Goal: Information Seeking & Learning: Compare options

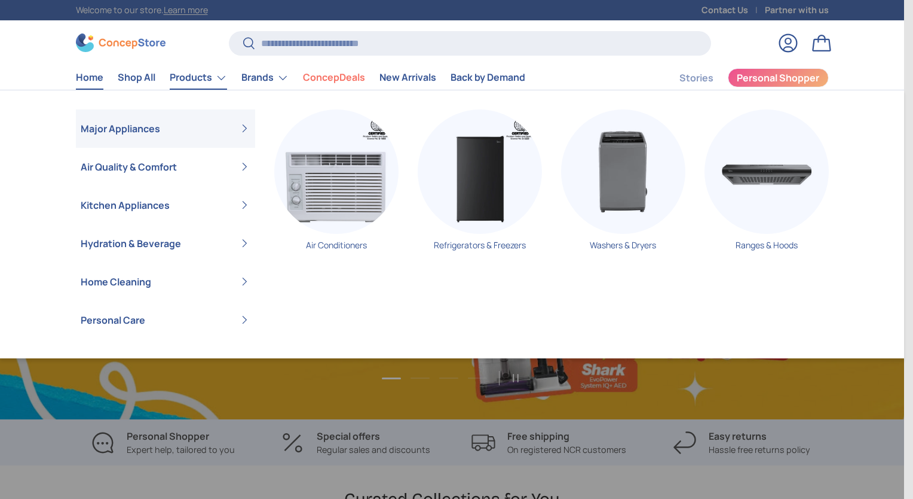
click at [197, 77] on link "Products" at bounding box center [198, 78] width 57 height 24
click at [509, 202] on img "Primary" at bounding box center [480, 171] width 124 height 124
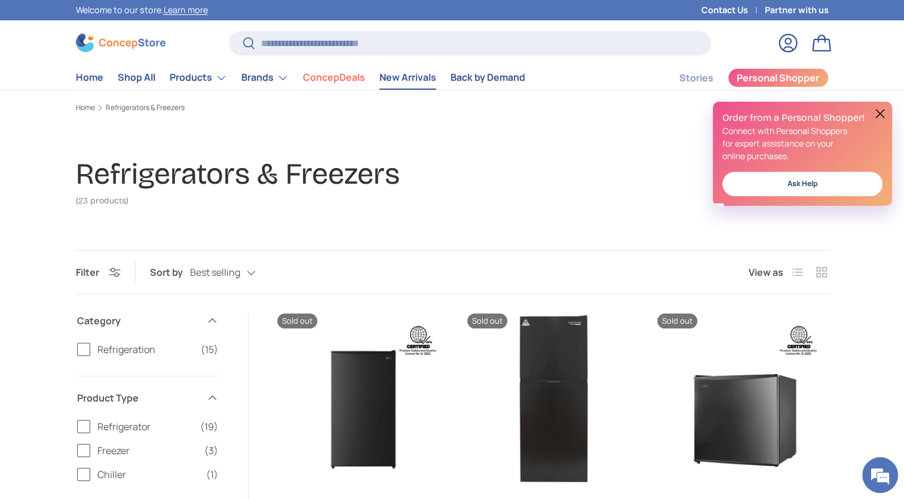
click at [428, 75] on link "New Arrivals" at bounding box center [408, 77] width 57 height 23
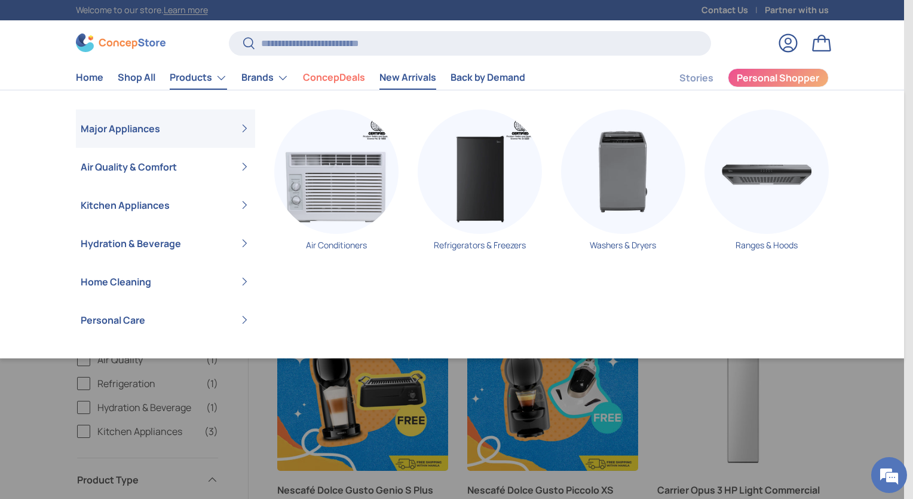
click at [212, 78] on link "Products" at bounding box center [198, 78] width 57 height 24
click at [348, 197] on img "Primary" at bounding box center [336, 171] width 124 height 124
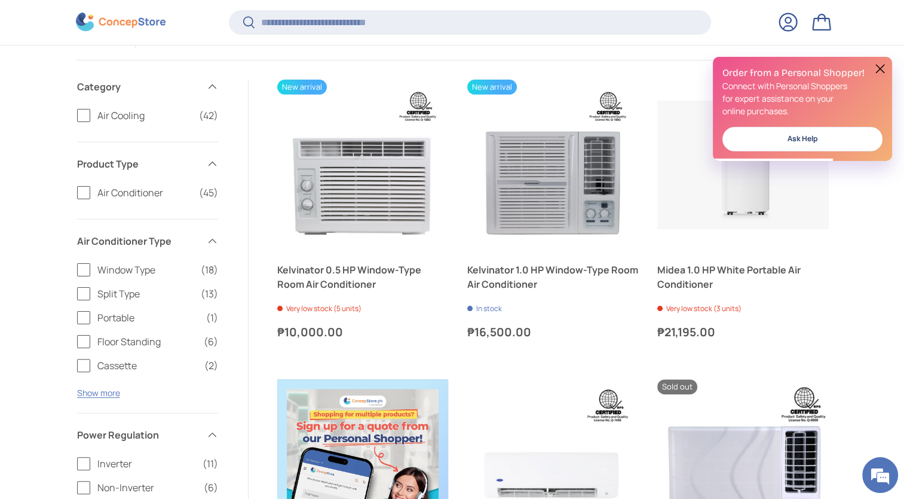
click at [87, 271] on label "Window Type (18)" at bounding box center [147, 269] width 141 height 14
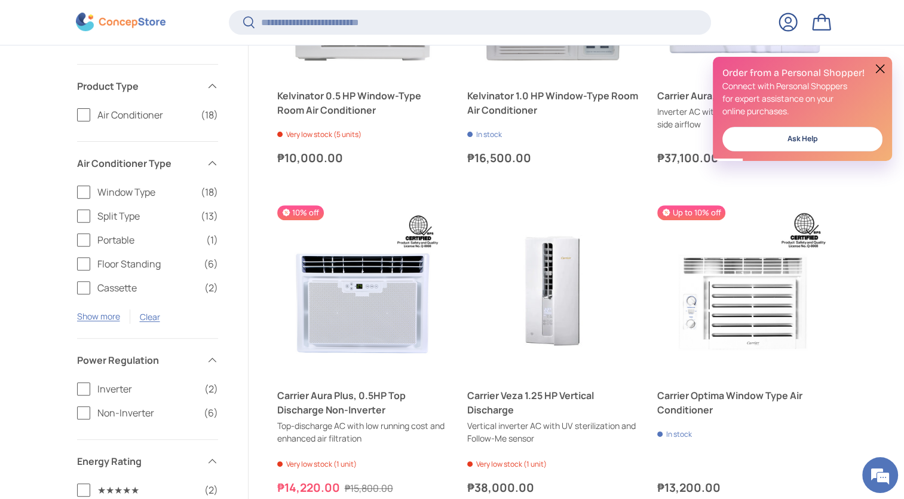
scroll to position [407, 0]
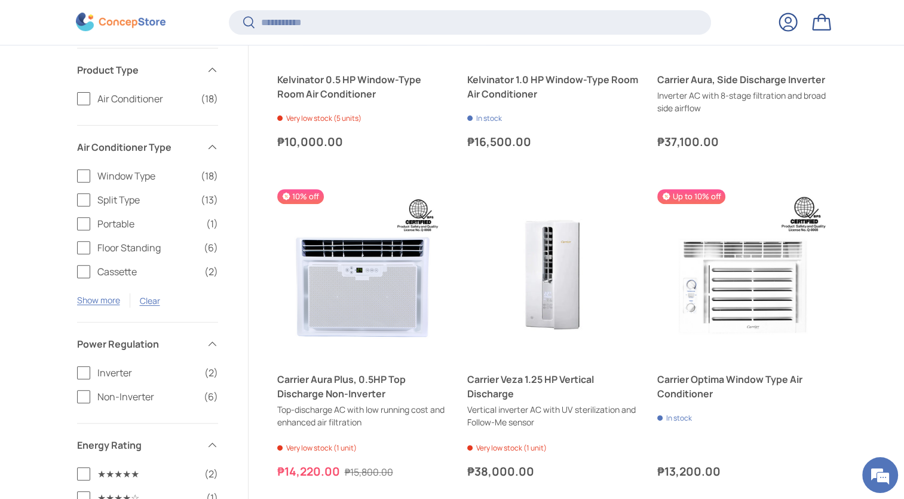
click at [84, 372] on label "Inverter (2)" at bounding box center [147, 372] width 141 height 14
